Goal: Task Accomplishment & Management: Use online tool/utility

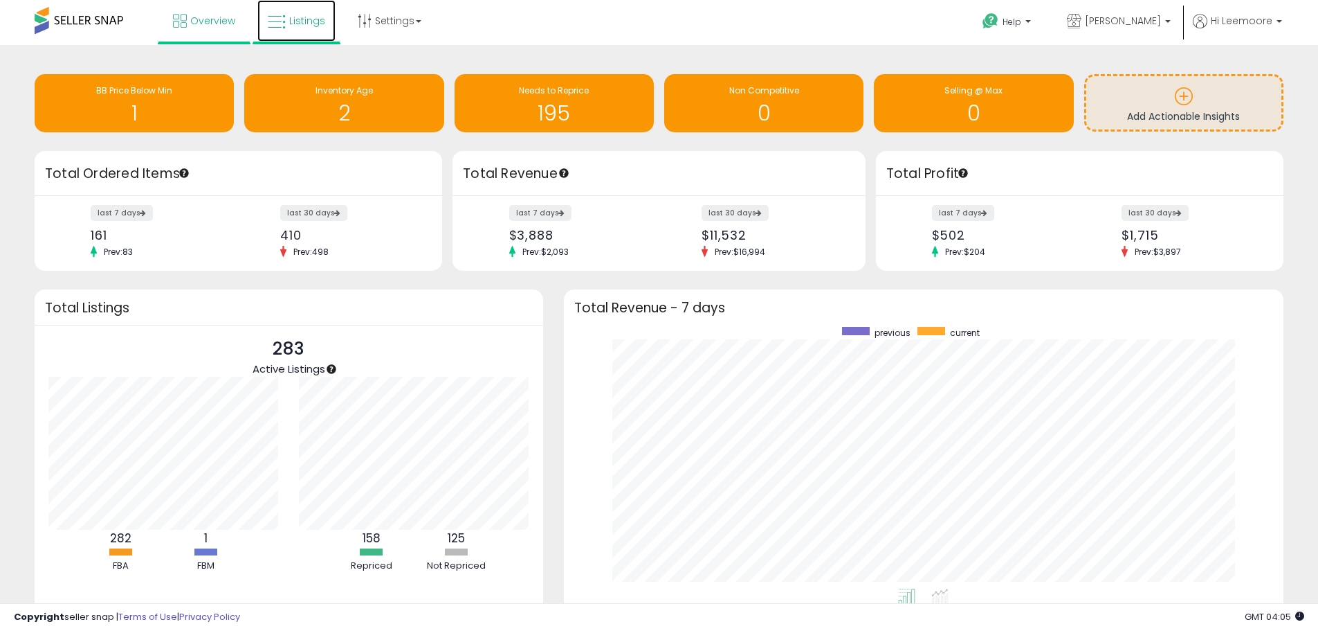
click at [279, 27] on icon at bounding box center [277, 22] width 18 height 18
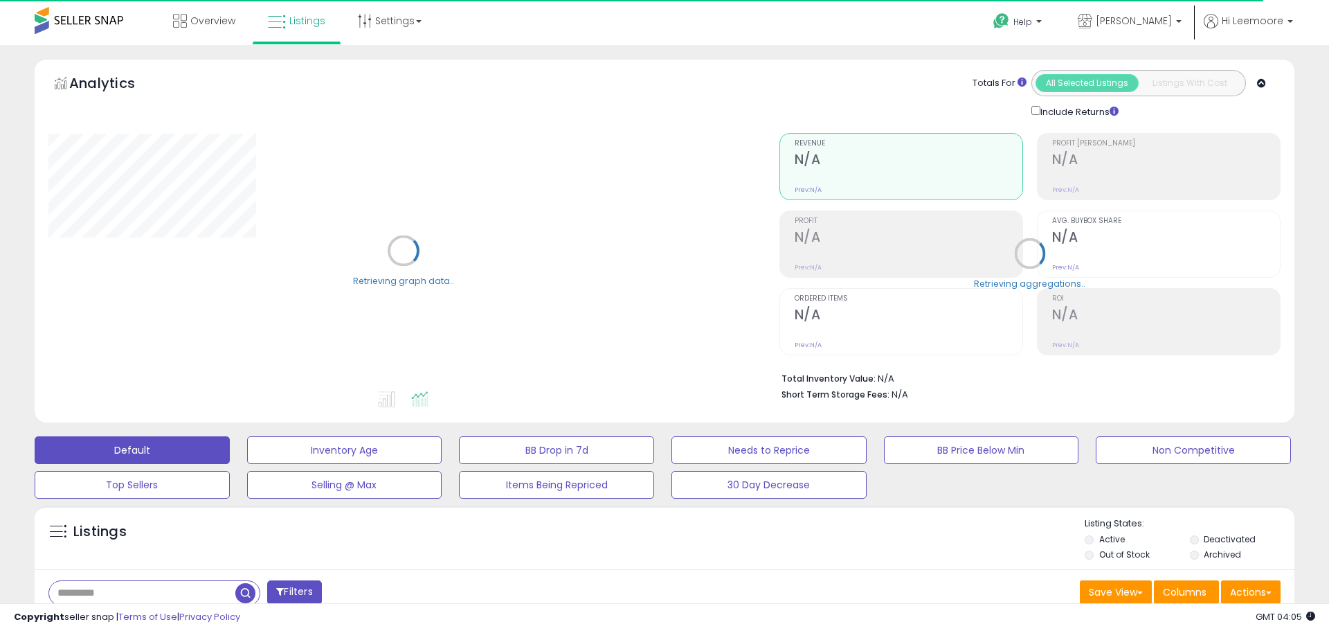
drag, startPoint x: 373, startPoint y: 519, endPoint x: 365, endPoint y: 525, distance: 9.4
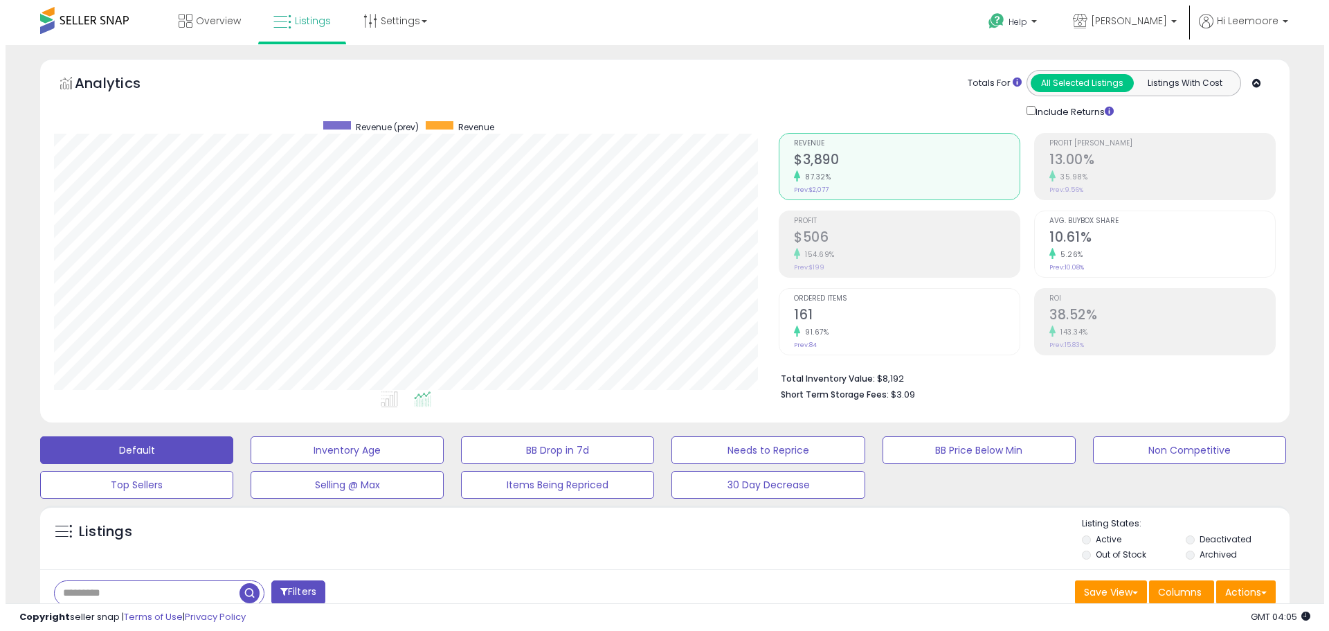
scroll to position [284, 725]
click at [123, 595] on input "text" at bounding box center [141, 593] width 185 height 24
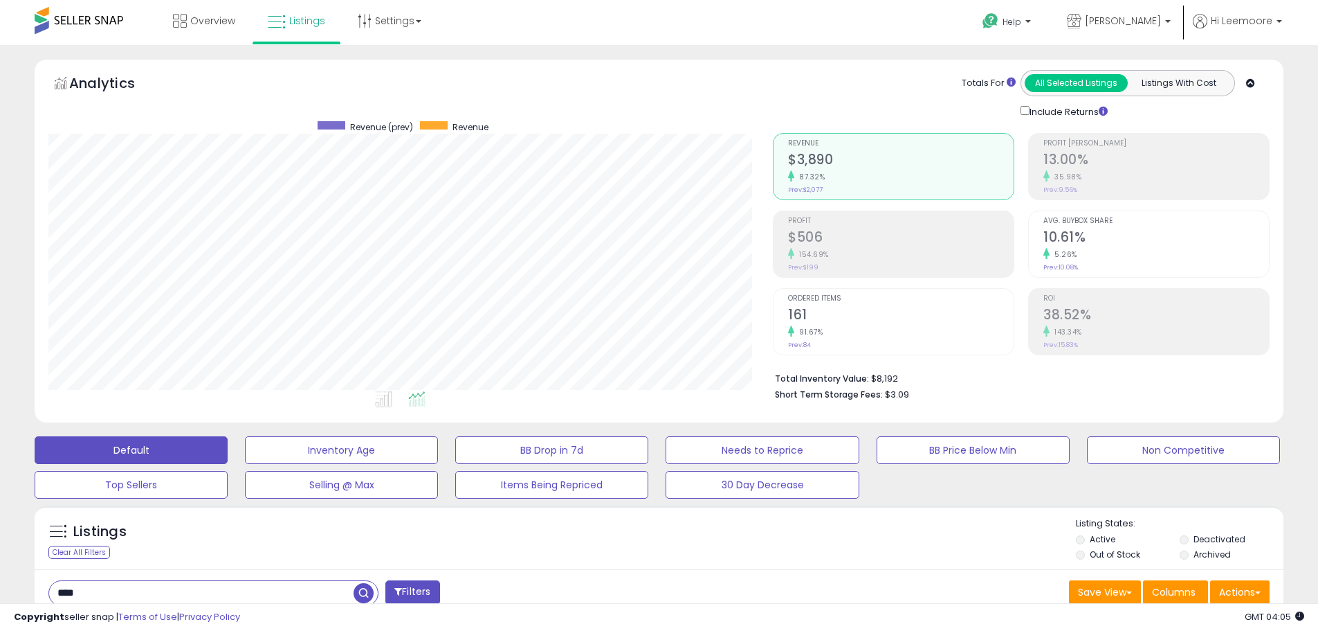
type input "****"
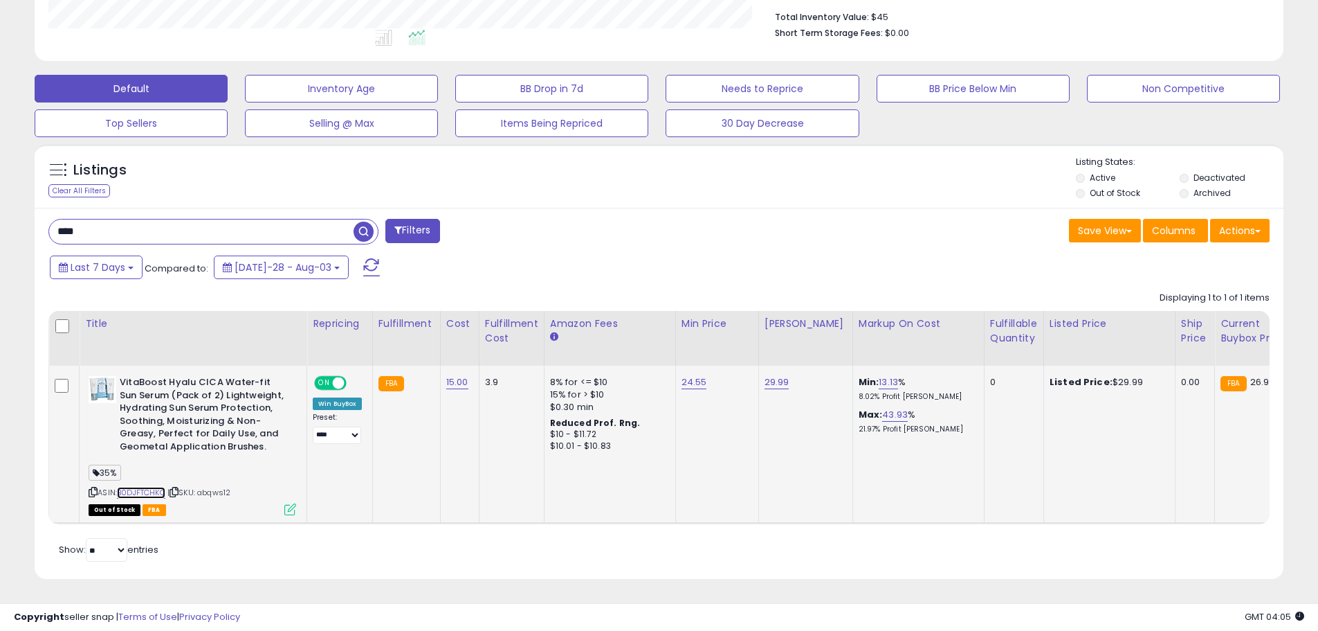
click at [163, 487] on link "B0DJFTCHKQ" at bounding box center [141, 493] width 48 height 12
